Goal: Information Seeking & Learning: Find specific fact

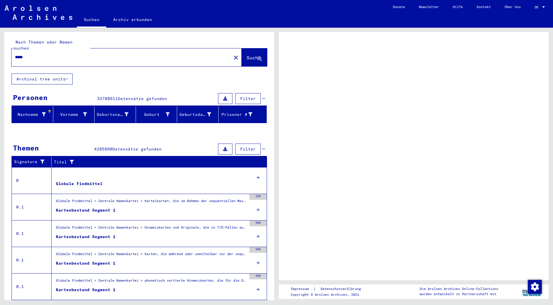
scroll to position [11, 0]
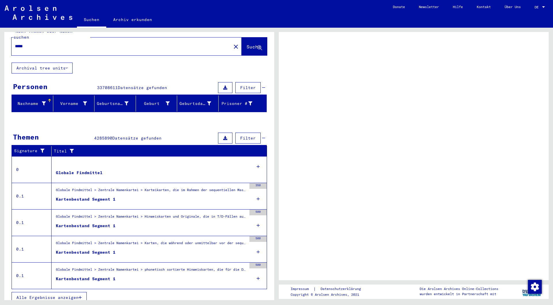
click at [543, 7] on div at bounding box center [543, 6] width 3 height 1
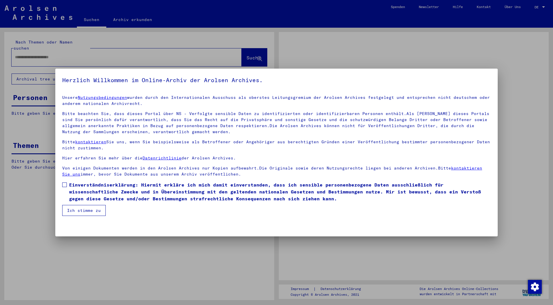
type input "*****"
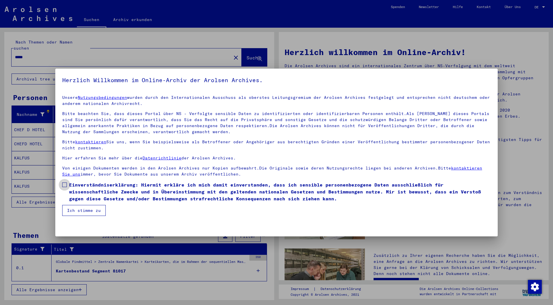
click at [64, 185] on span at bounding box center [64, 184] width 5 height 5
click at [88, 210] on button "Ich stimme zu" at bounding box center [83, 210] width 43 height 11
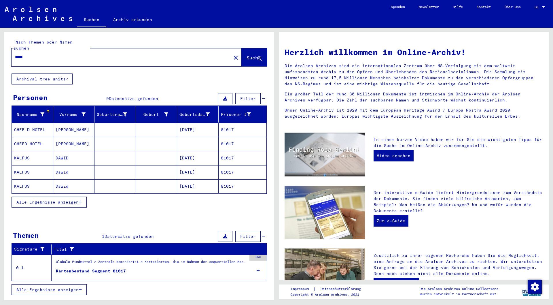
click at [230, 123] on mat-cell "81017" at bounding box center [242, 130] width 48 height 14
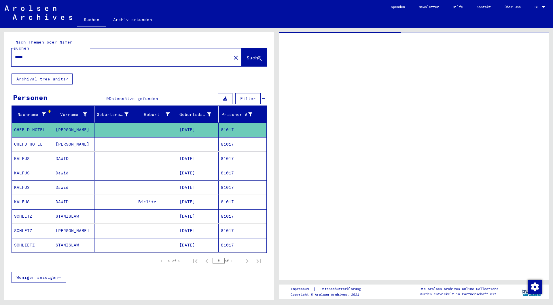
click at [230, 123] on mat-cell "81017" at bounding box center [242, 130] width 48 height 14
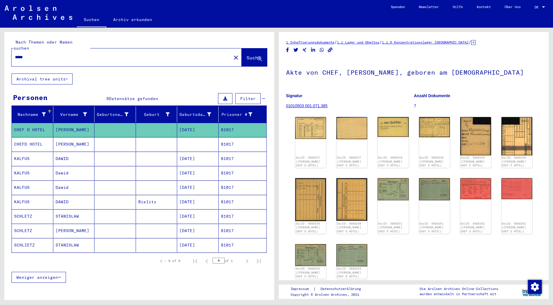
click at [224, 137] on mat-cell "81017" at bounding box center [242, 144] width 48 height 14
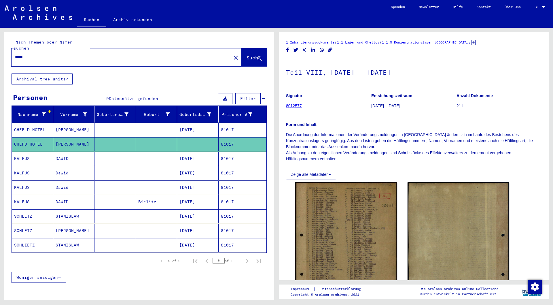
click at [227, 123] on mat-cell "81017" at bounding box center [242, 130] width 48 height 14
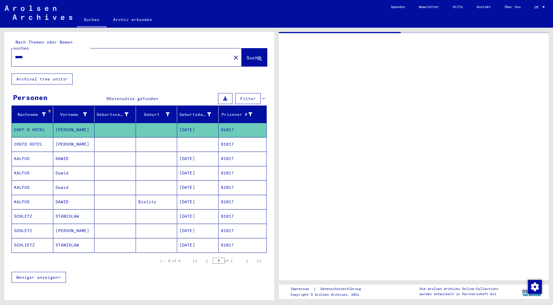
click at [227, 123] on mat-cell "81017" at bounding box center [242, 130] width 48 height 14
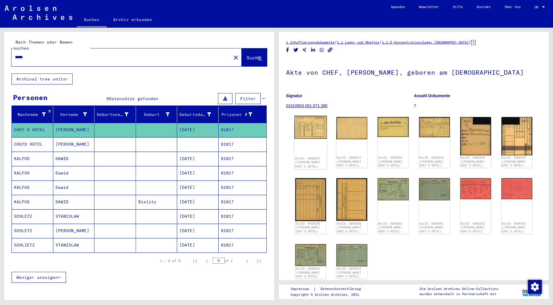
click at [312, 124] on img at bounding box center [310, 127] width 33 height 23
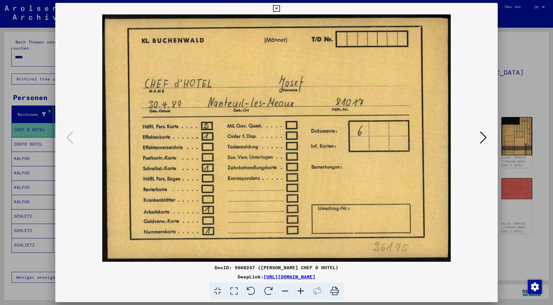
drag, startPoint x: 337, startPoint y: 103, endPoint x: 390, endPoint y: 80, distance: 57.1
click at [390, 80] on img at bounding box center [276, 137] width 403 height 247
click at [485, 137] on icon at bounding box center [483, 137] width 7 height 14
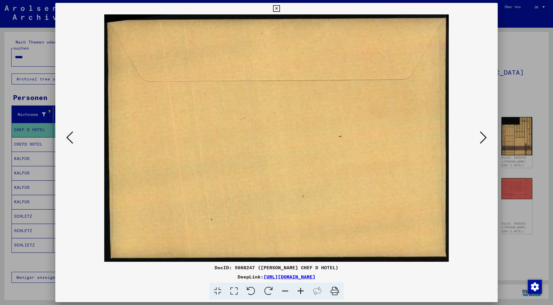
click at [485, 137] on icon at bounding box center [483, 137] width 7 height 14
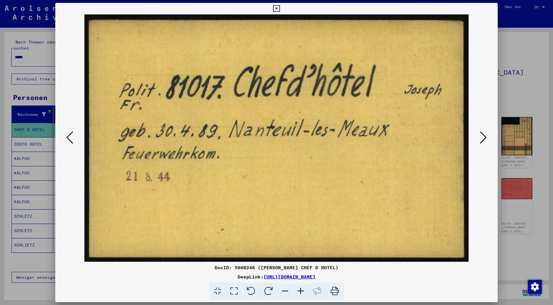
click at [485, 134] on icon at bounding box center [483, 137] width 7 height 14
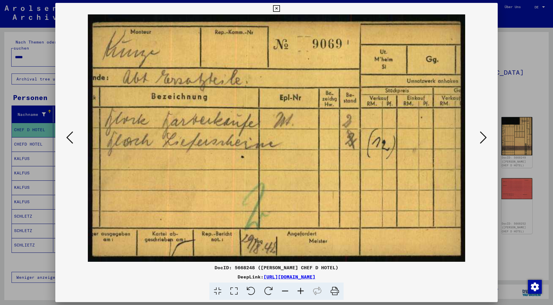
click at [485, 134] on icon at bounding box center [483, 137] width 7 height 14
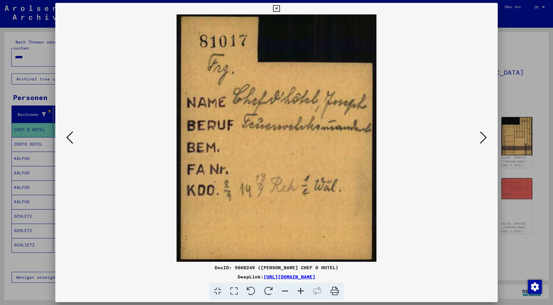
click at [70, 137] on icon at bounding box center [69, 137] width 7 height 14
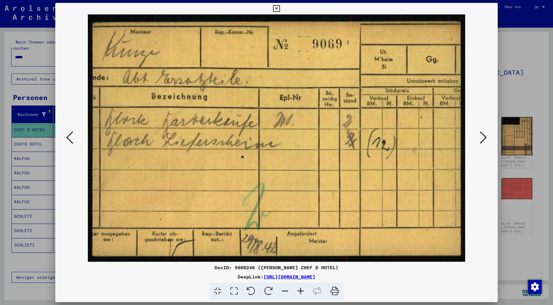
click at [70, 137] on icon at bounding box center [69, 137] width 7 height 14
